Goal: Task Accomplishment & Management: Use online tool/utility

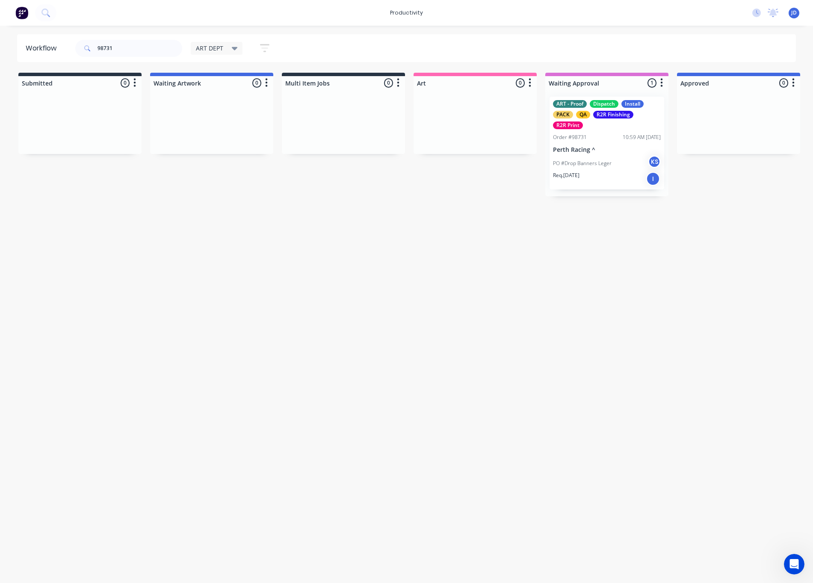
drag, startPoint x: 133, startPoint y: 53, endPoint x: 86, endPoint y: 50, distance: 47.1
click at [86, 50] on div "98731" at bounding box center [128, 48] width 107 height 17
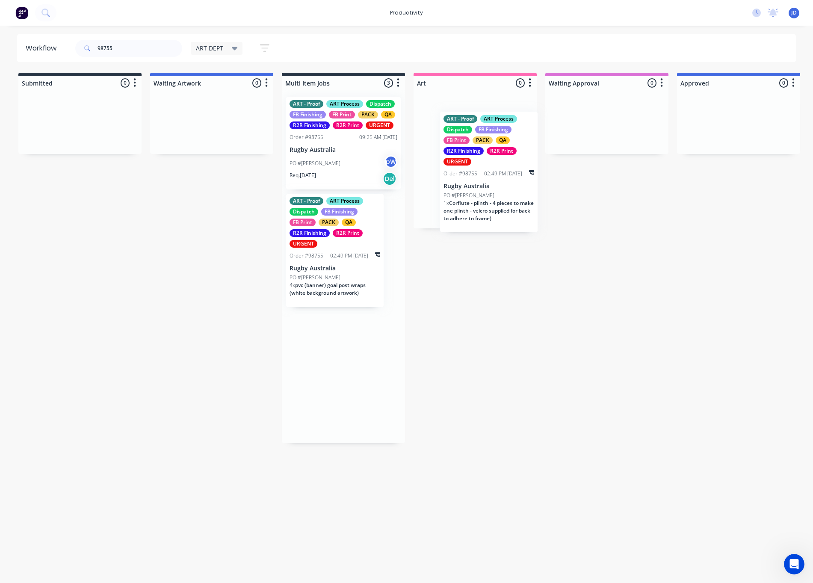
drag, startPoint x: 324, startPoint y: 234, endPoint x: 481, endPoint y: 145, distance: 180.0
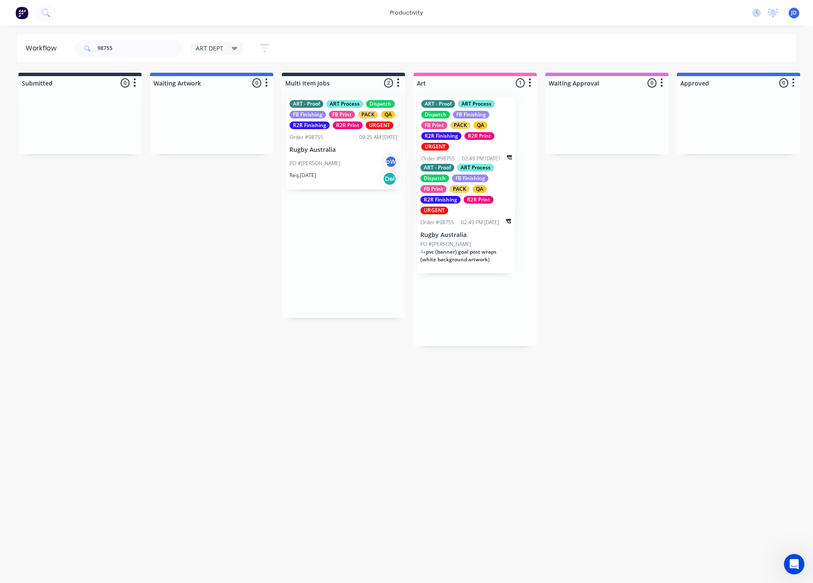
drag, startPoint x: 376, startPoint y: 256, endPoint x: 453, endPoint y: 234, distance: 79.9
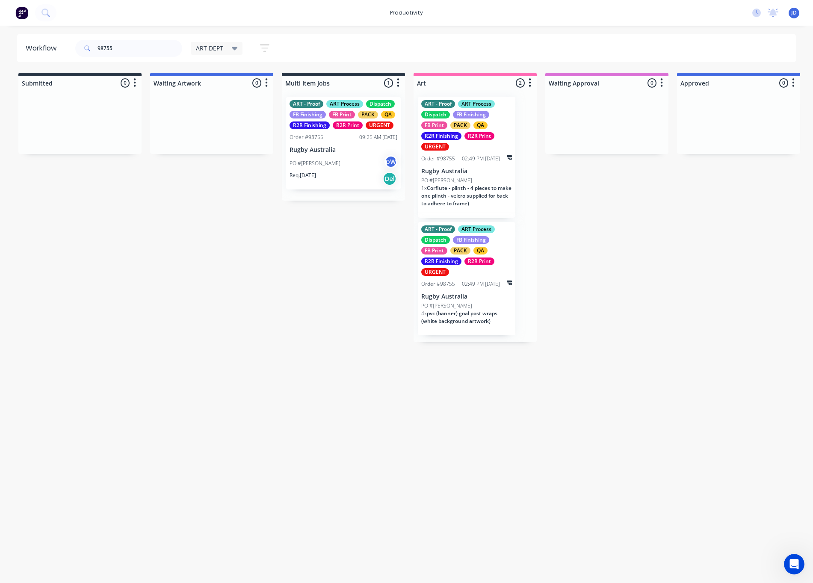
click at [445, 177] on div "PO #[PERSON_NAME]" at bounding box center [466, 181] width 91 height 8
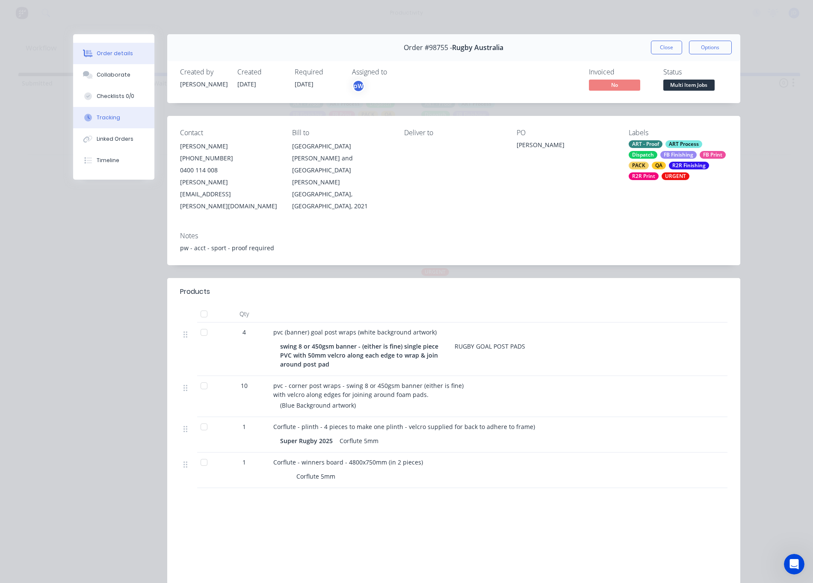
click at [120, 119] on button "Tracking" at bounding box center [113, 117] width 81 height 21
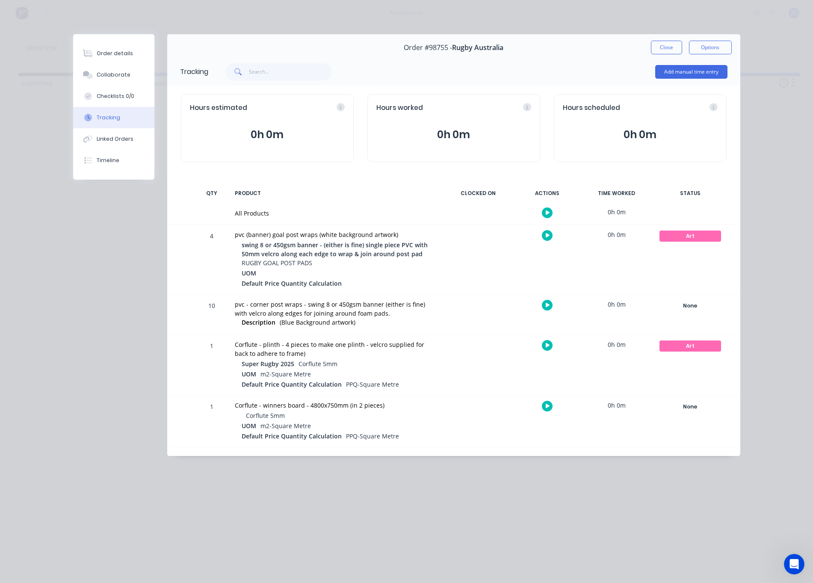
click at [549, 236] on icon "button" at bounding box center [548, 235] width 4 height 5
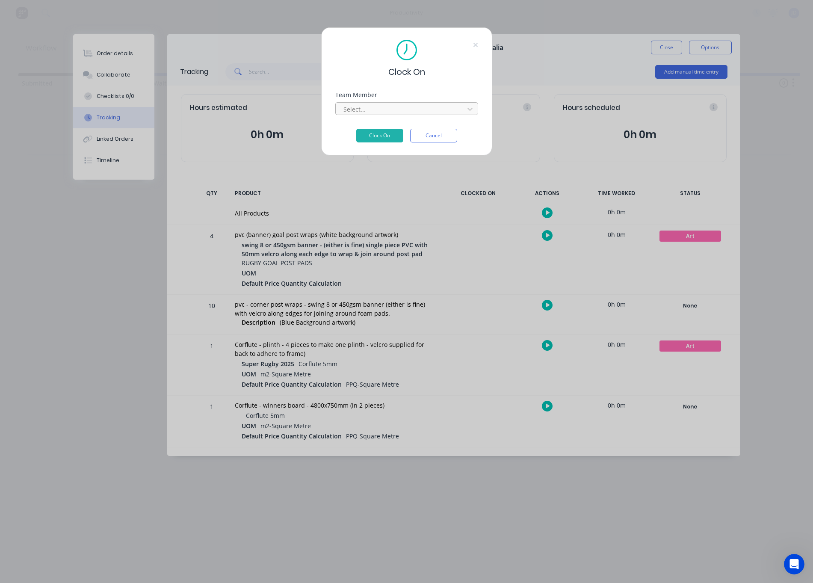
click at [373, 113] on div at bounding box center [401, 109] width 117 height 11
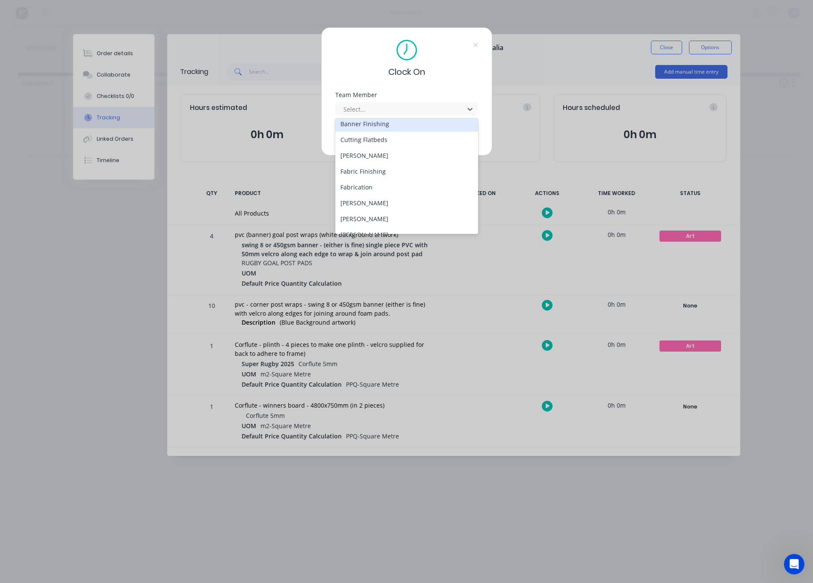
scroll to position [52, 0]
drag, startPoint x: 360, startPoint y: 215, endPoint x: 369, endPoint y: 185, distance: 31.3
click at [360, 215] on div "[PERSON_NAME]" at bounding box center [406, 218] width 143 height 16
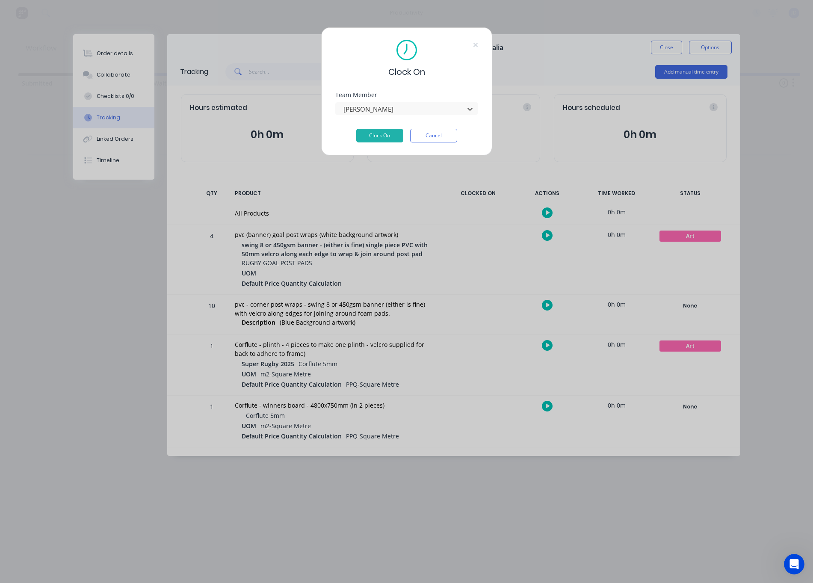
click at [373, 127] on div "Team Member option [PERSON_NAME], selected. [PERSON_NAME]" at bounding box center [406, 110] width 143 height 37
click at [373, 130] on button "Clock On" at bounding box center [379, 136] width 47 height 14
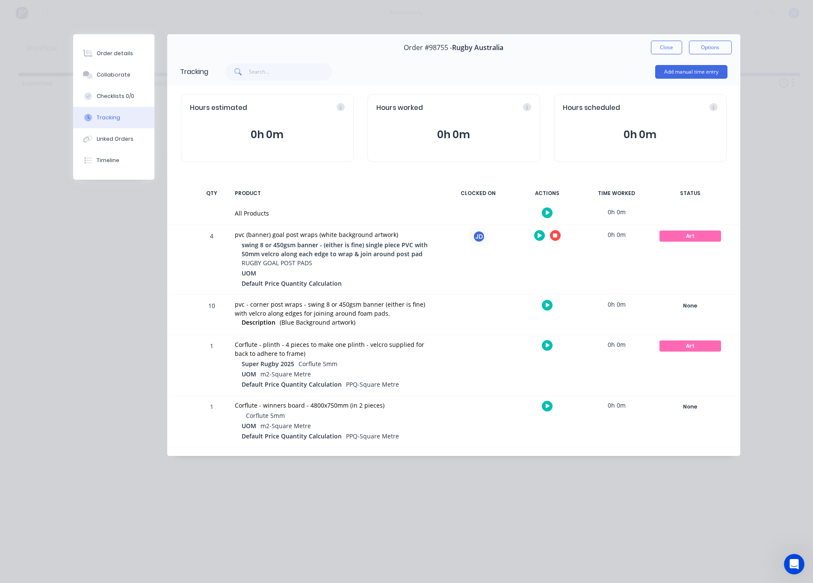
click at [554, 236] on icon "button" at bounding box center [555, 236] width 4 height 4
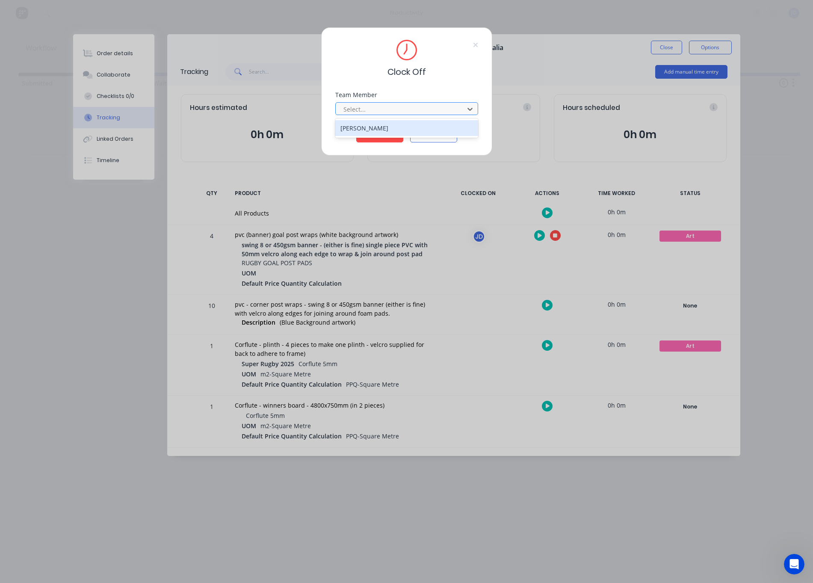
click at [379, 110] on div at bounding box center [401, 109] width 117 height 11
click at [372, 133] on div "[PERSON_NAME]" at bounding box center [406, 128] width 143 height 16
click at [379, 139] on button "Clock Off" at bounding box center [379, 136] width 47 height 14
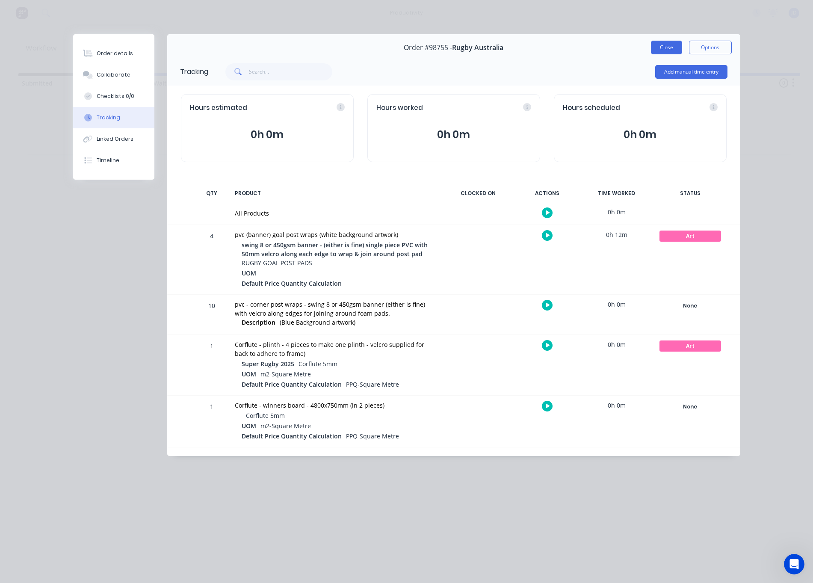
click at [660, 53] on button "Close" at bounding box center [666, 48] width 31 height 14
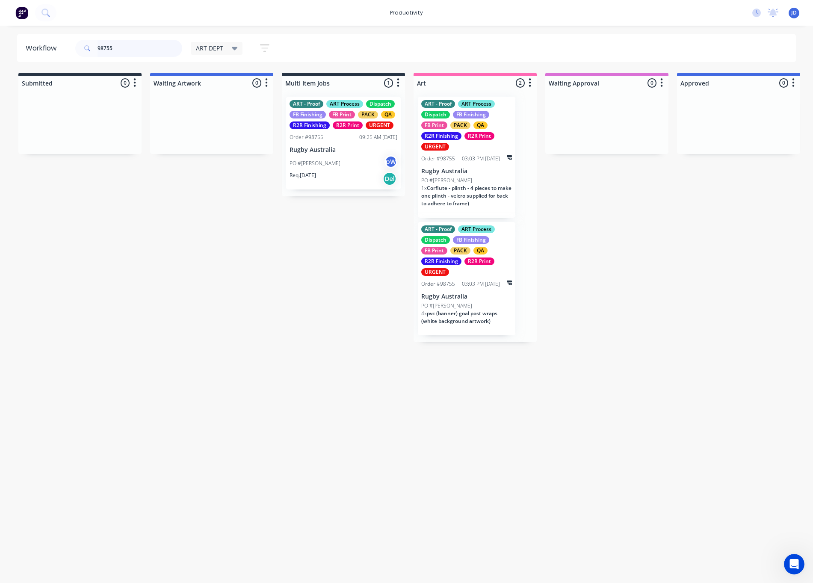
drag, startPoint x: 476, startPoint y: 188, endPoint x: 597, endPoint y: 172, distance: 122.6
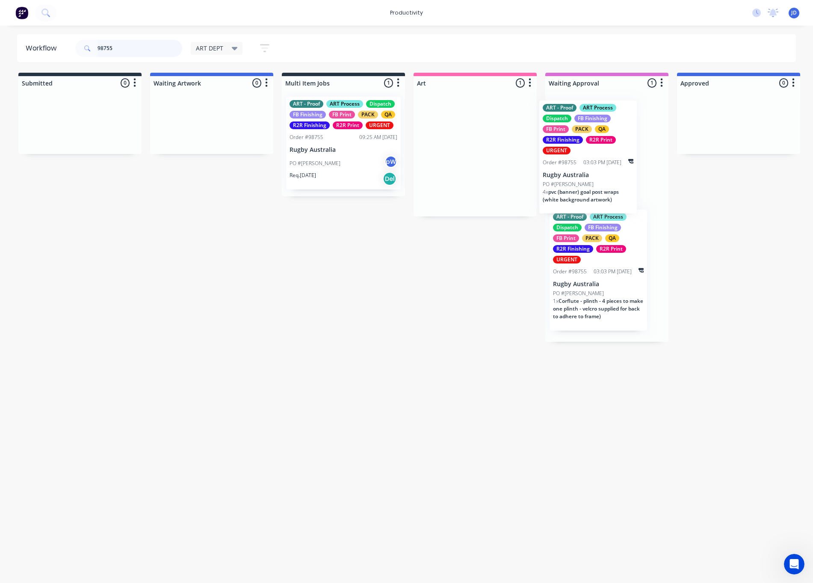
drag, startPoint x: 552, startPoint y: 188, endPoint x: 621, endPoint y: 193, distance: 69.1
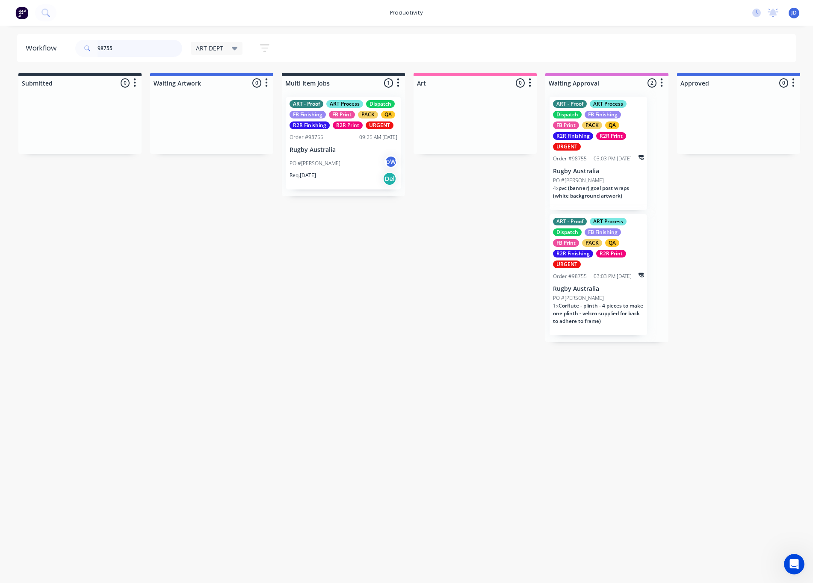
drag, startPoint x: 86, startPoint y: 46, endPoint x: 75, endPoint y: 45, distance: 10.3
click at [76, 45] on div "98755" at bounding box center [128, 48] width 107 height 17
type input "98750"
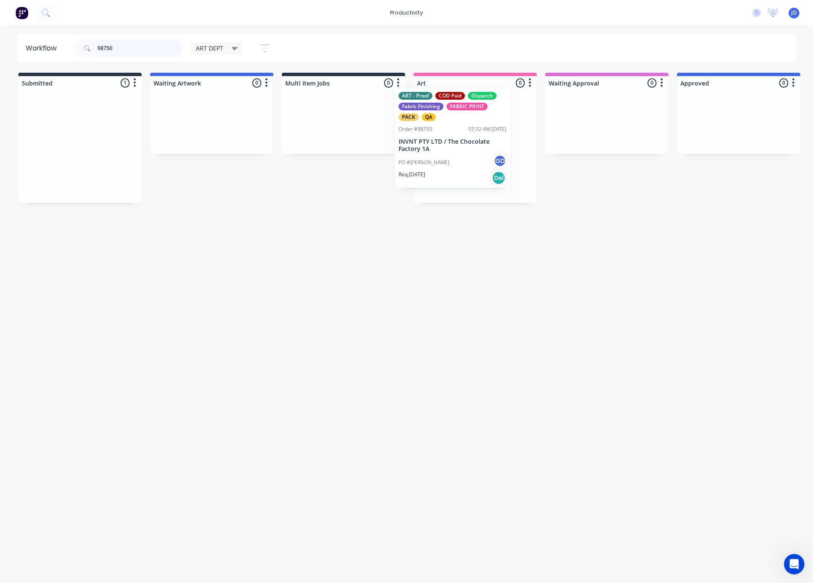
drag, startPoint x: 103, startPoint y: 150, endPoint x: 487, endPoint y: 142, distance: 383.8
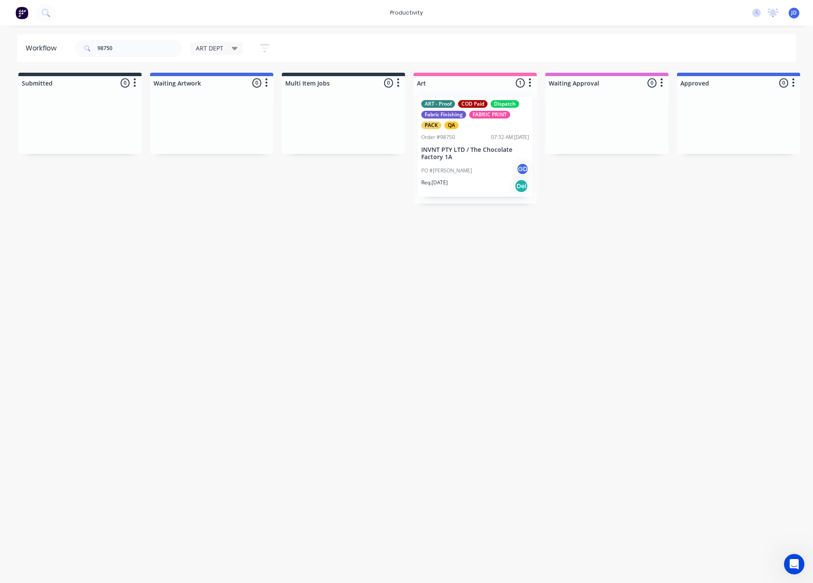
click at [482, 154] on p "INVNT PTY LTD / The Chocolate Factory 1A" at bounding box center [475, 153] width 108 height 15
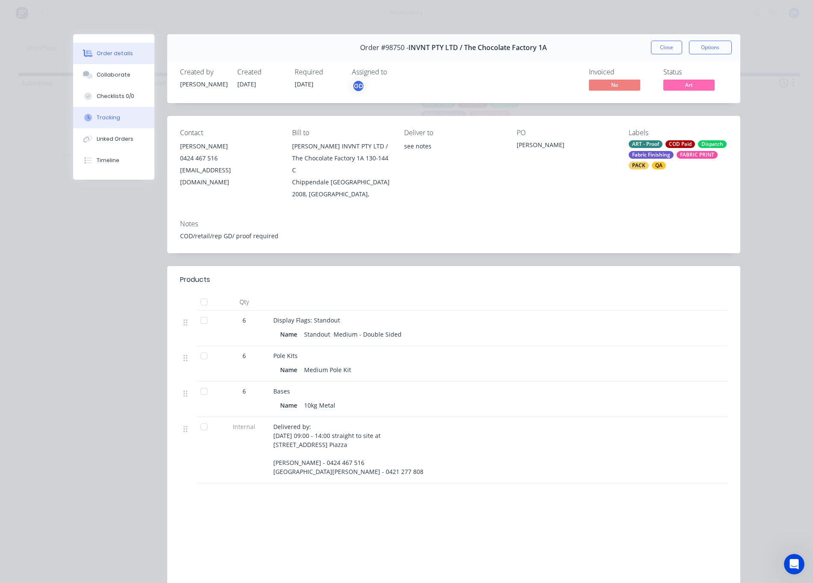
click at [153, 114] on button "Tracking" at bounding box center [113, 117] width 81 height 21
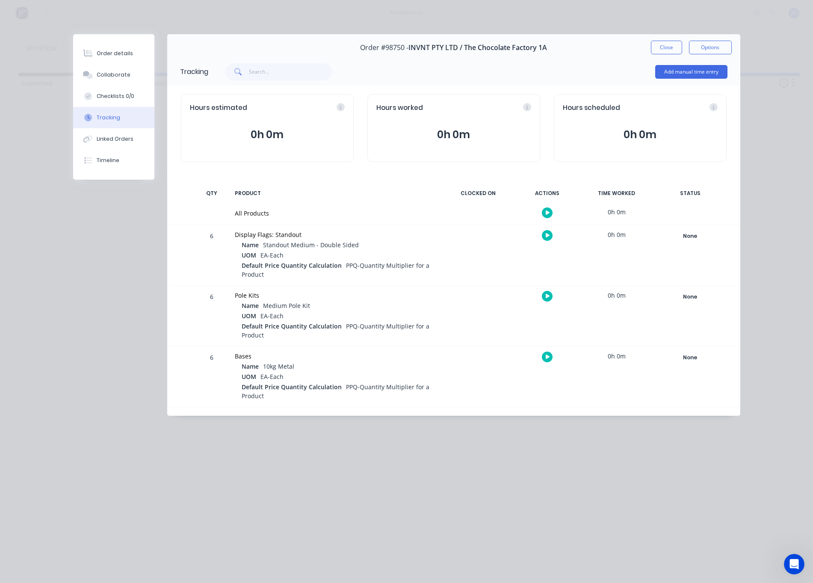
click at [548, 240] on button "button" at bounding box center [547, 235] width 11 height 11
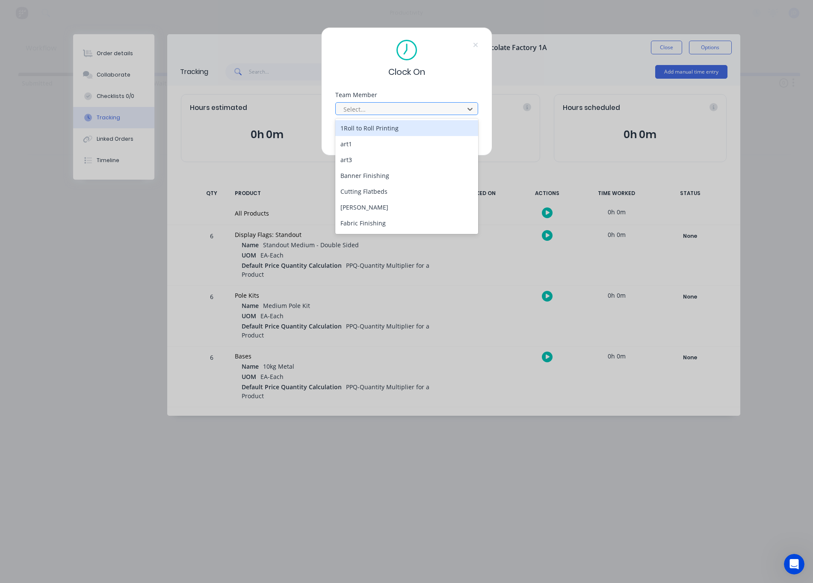
click at [397, 111] on div at bounding box center [401, 109] width 117 height 11
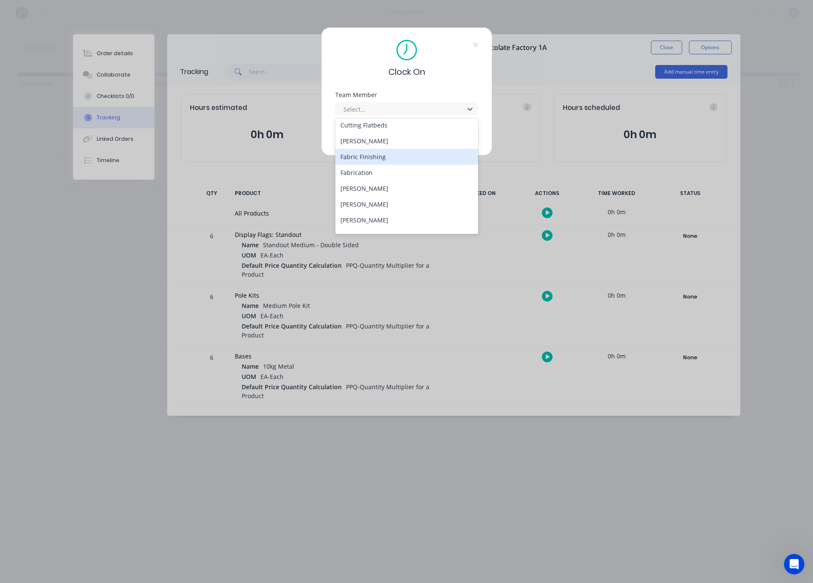
scroll to position [68, 0]
click at [354, 200] on div "[PERSON_NAME]" at bounding box center [406, 203] width 143 height 16
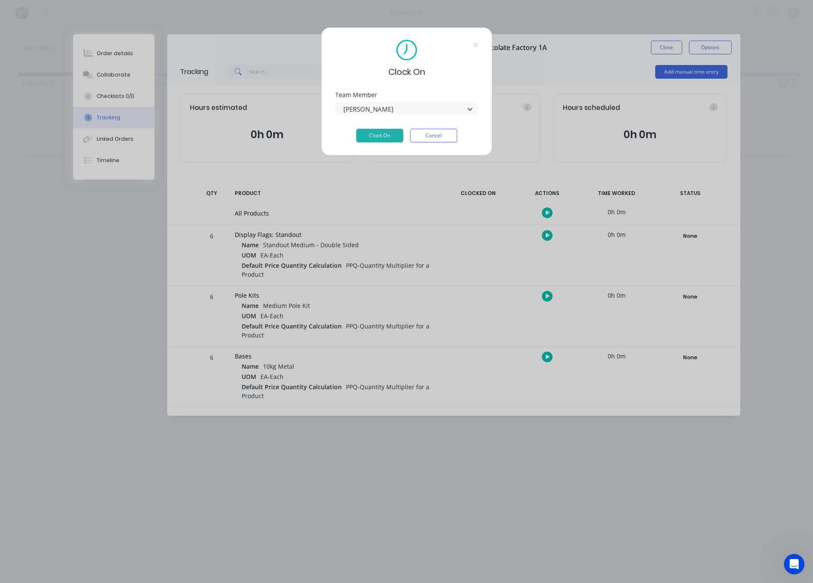
drag, startPoint x: 367, startPoint y: 137, endPoint x: 369, endPoint y: 152, distance: 15.2
click at [367, 137] on button "Clock On" at bounding box center [379, 136] width 47 height 14
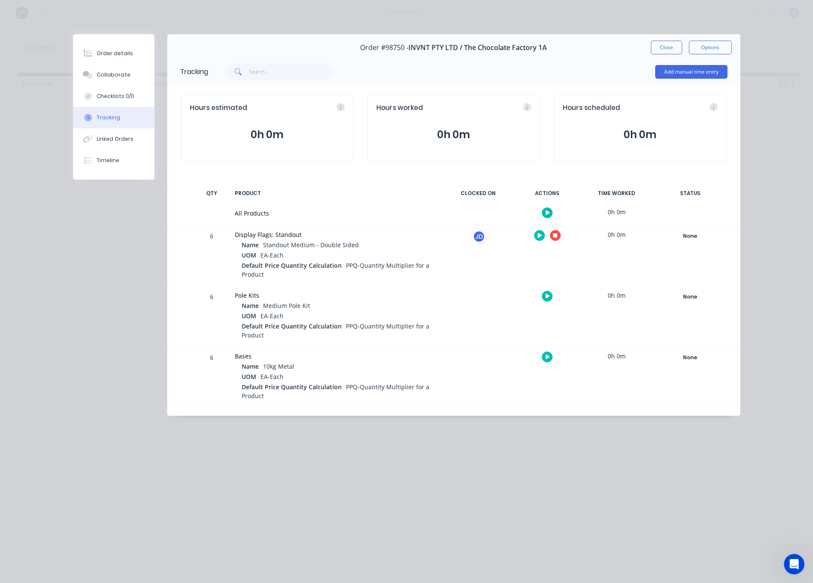
click at [552, 235] on button "button" at bounding box center [555, 235] width 11 height 11
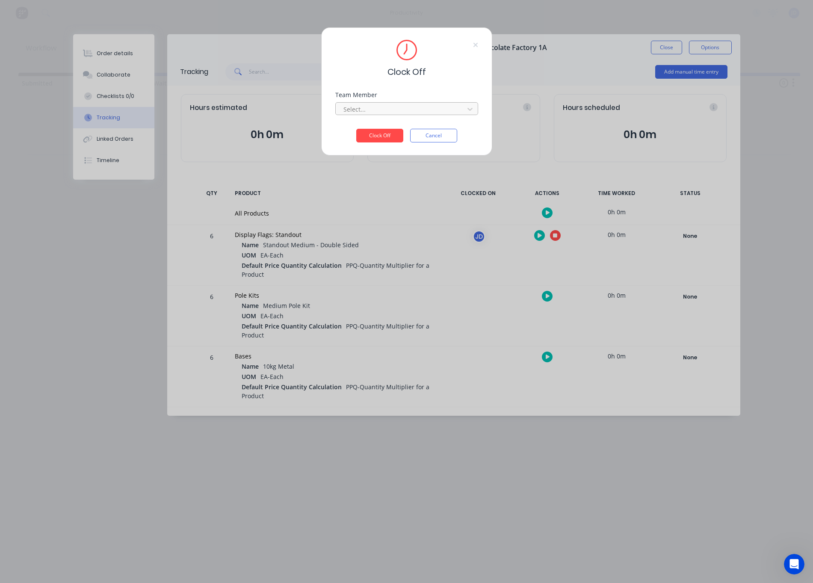
click at [389, 107] on div at bounding box center [401, 109] width 117 height 11
drag, startPoint x: 375, startPoint y: 130, endPoint x: 377, endPoint y: 137, distance: 7.6
click at [375, 130] on div "[PERSON_NAME]" at bounding box center [406, 128] width 143 height 16
click at [377, 137] on button "Clock Off" at bounding box center [379, 136] width 47 height 14
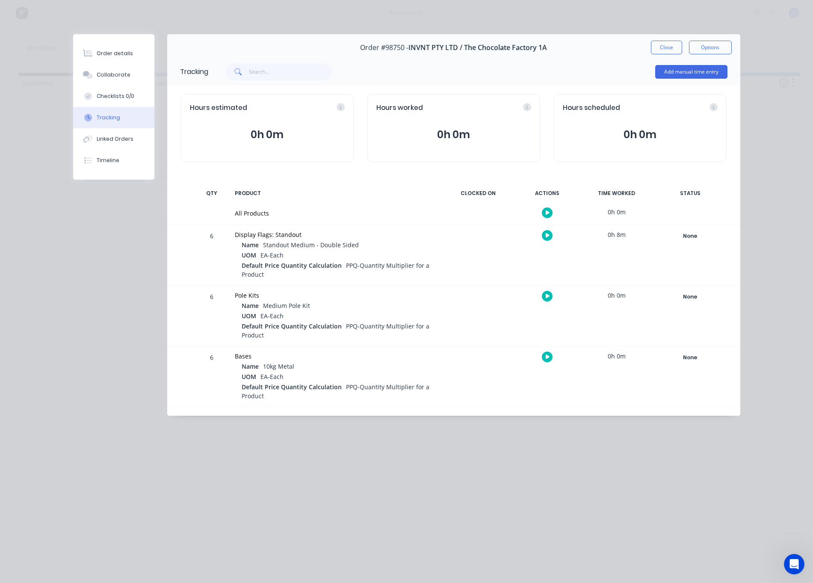
click at [666, 52] on button "Close" at bounding box center [666, 48] width 31 height 14
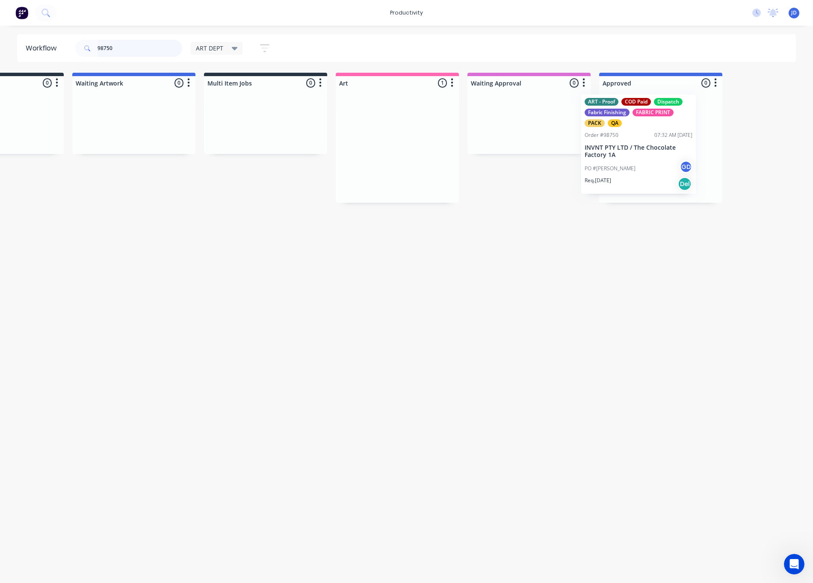
scroll to position [0, 78]
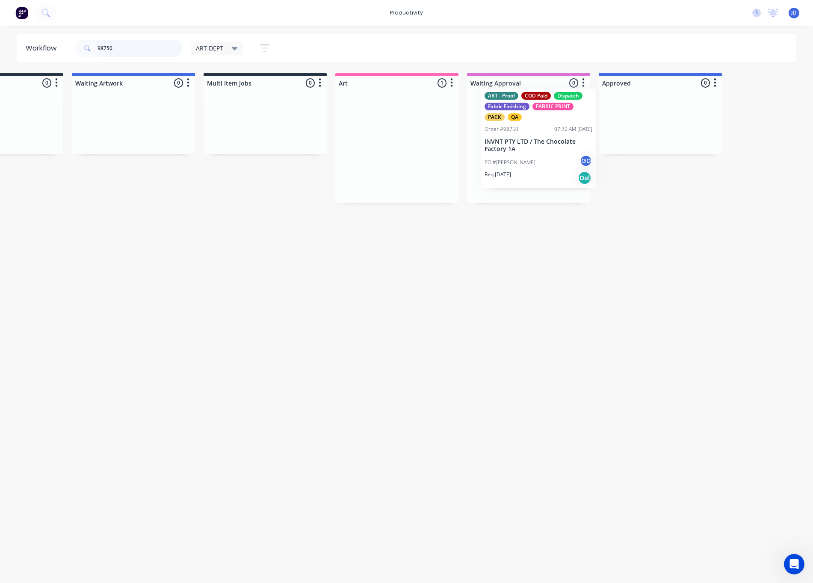
drag, startPoint x: 530, startPoint y: 153, endPoint x: 531, endPoint y: 144, distance: 9.0
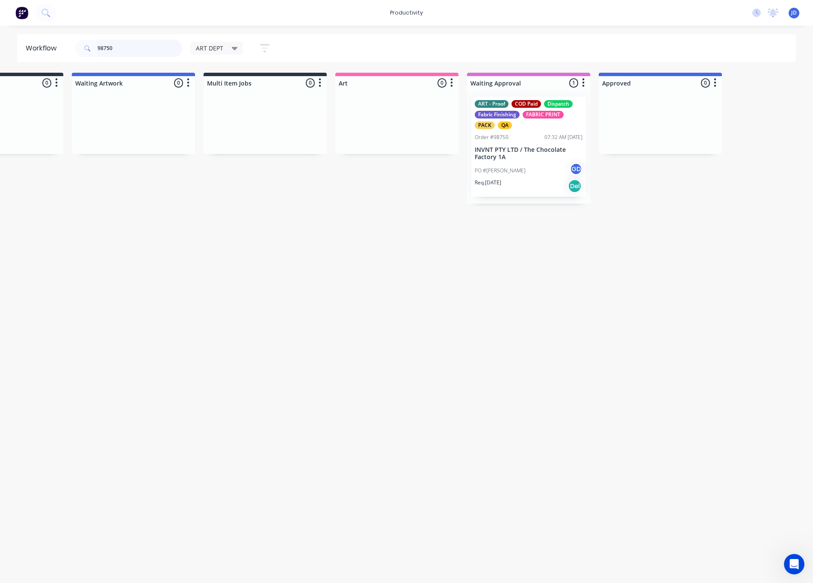
scroll to position [0, 79]
